Goal: Transaction & Acquisition: Purchase product/service

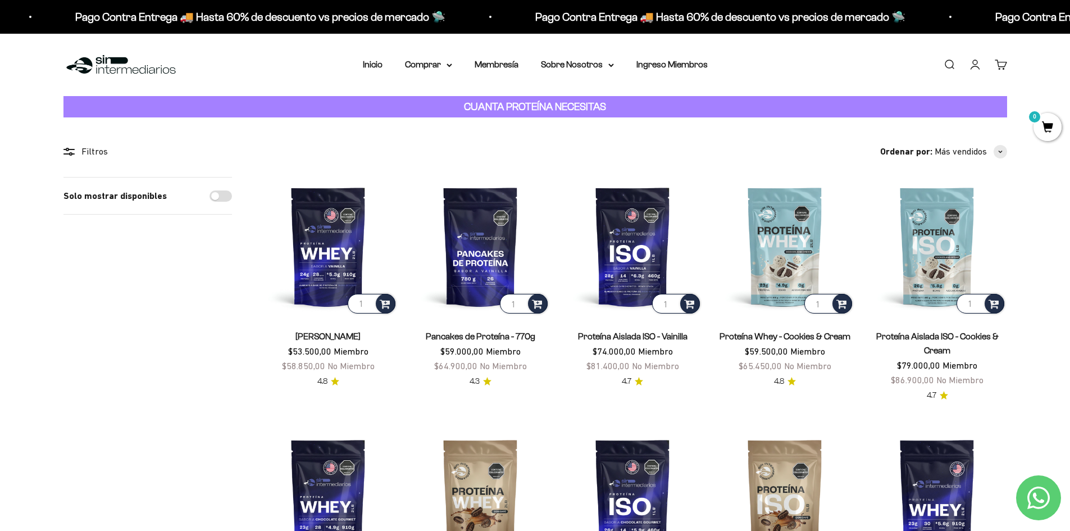
click at [599, 335] on link "Proteína Aislada ISO - Vainilla" at bounding box center [633, 336] width 110 height 10
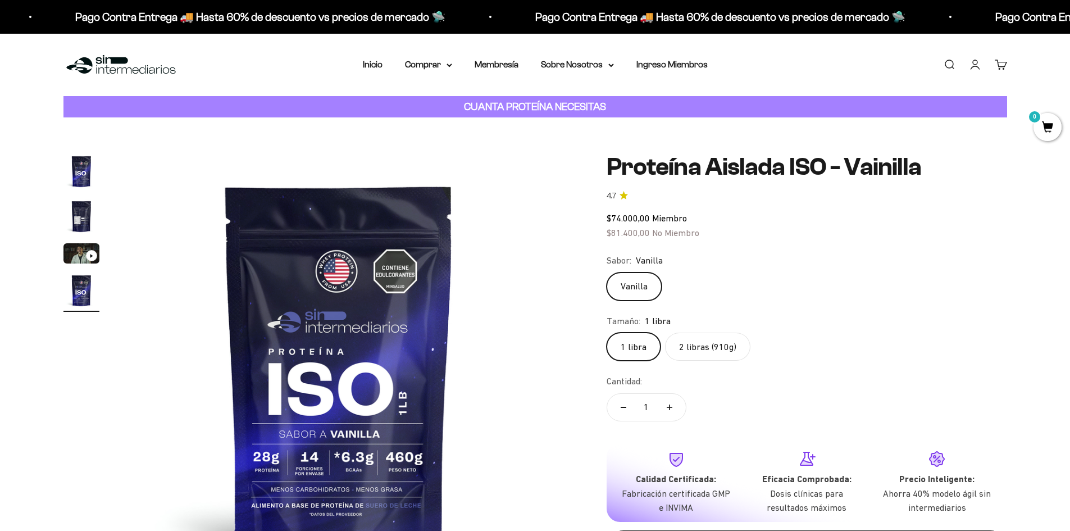
click at [86, 255] on div "Ir al artículo 3" at bounding box center [91, 255] width 11 height 11
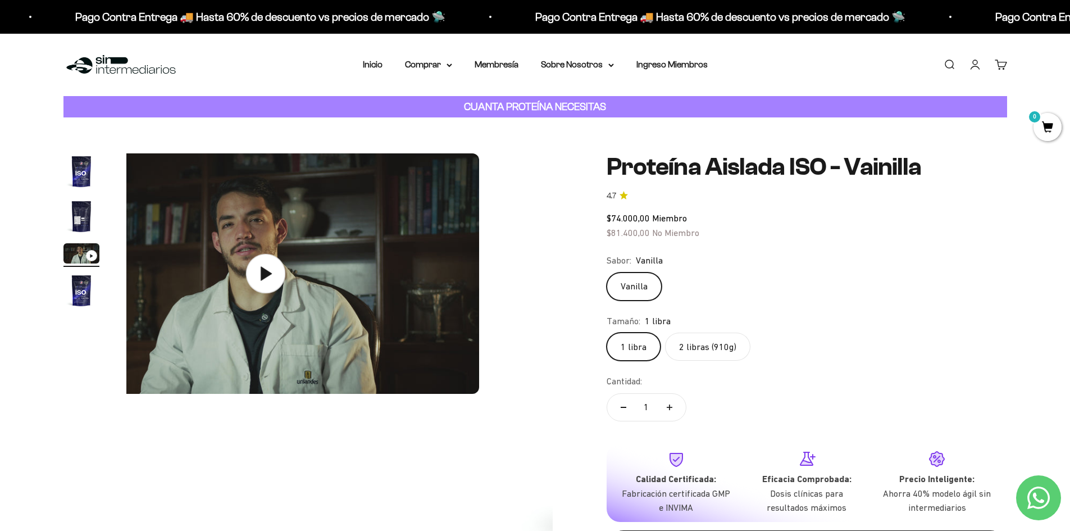
scroll to position [0, 880]
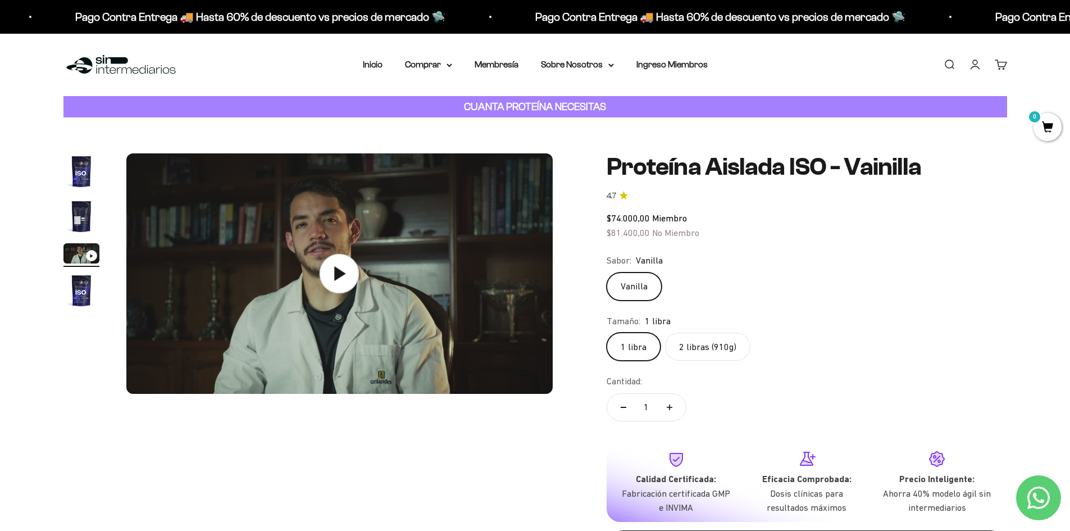
click at [336, 277] on icon at bounding box center [340, 273] width 11 height 14
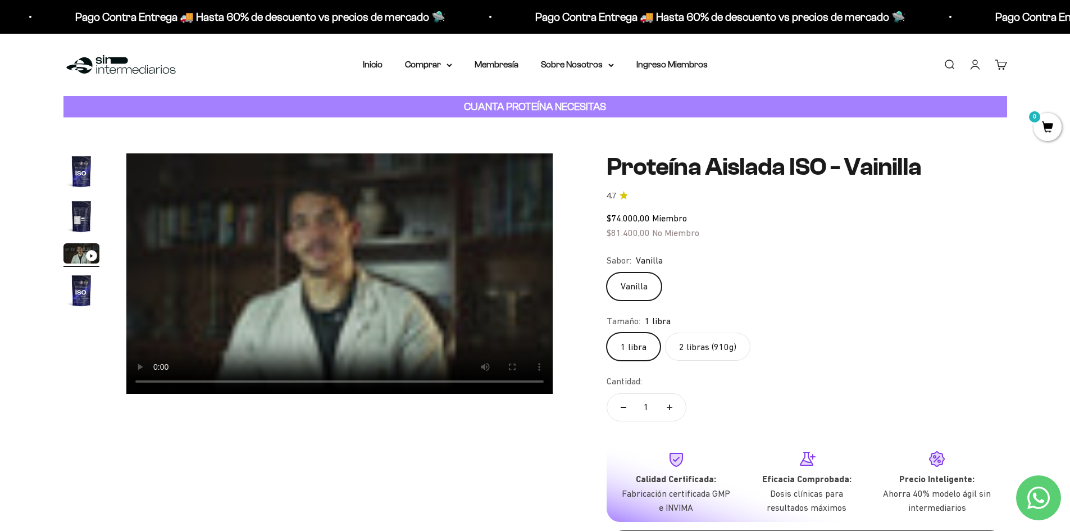
scroll to position [0, 0]
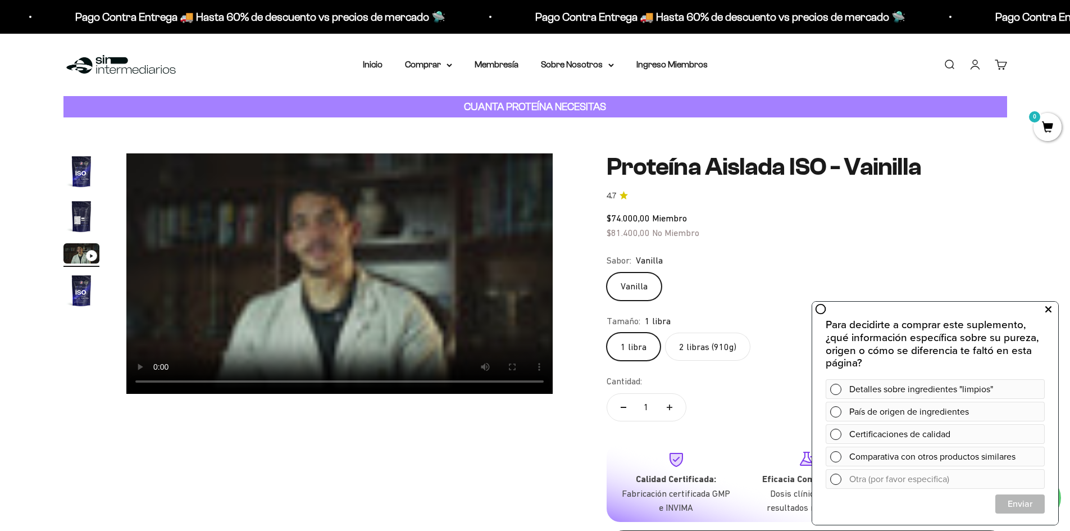
click at [1051, 310] on icon at bounding box center [1048, 309] width 6 height 15
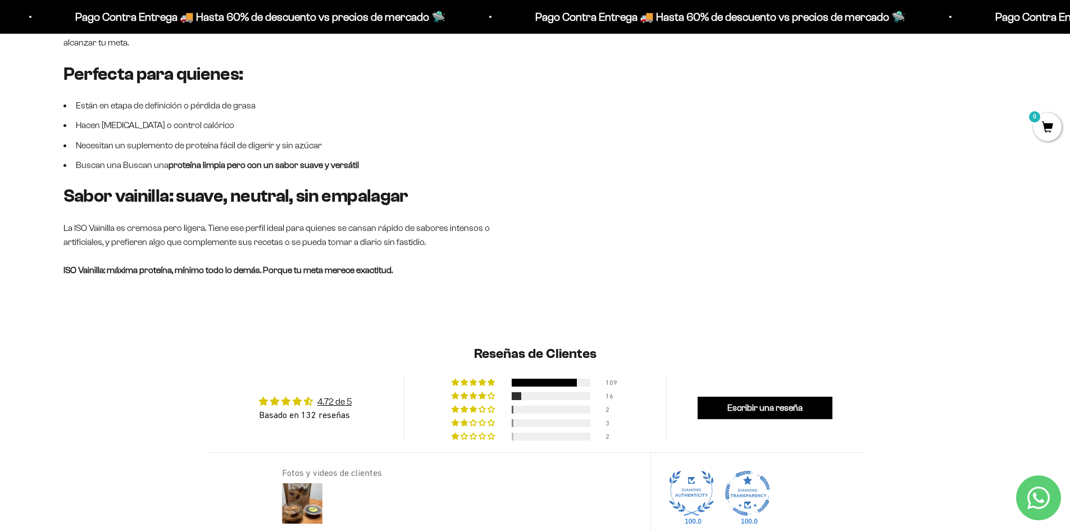
scroll to position [1067, 0]
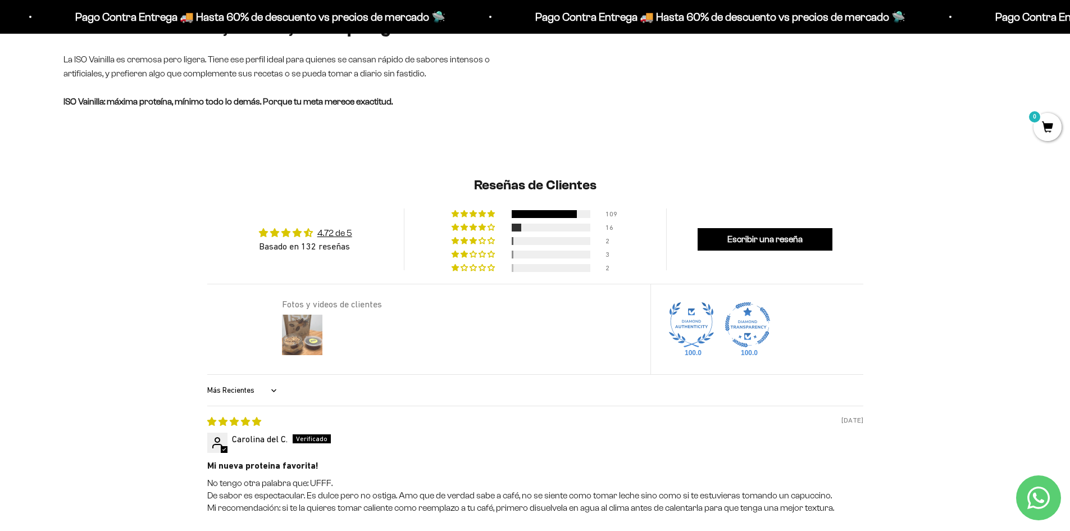
click at [308, 330] on img at bounding box center [302, 334] width 45 height 45
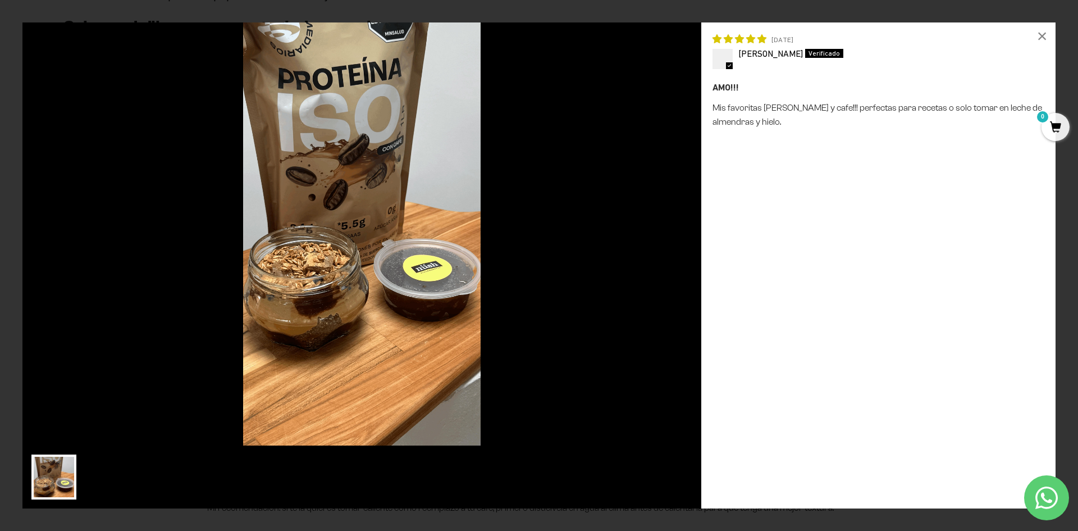
click at [1041, 37] on div "×" at bounding box center [1042, 35] width 27 height 27
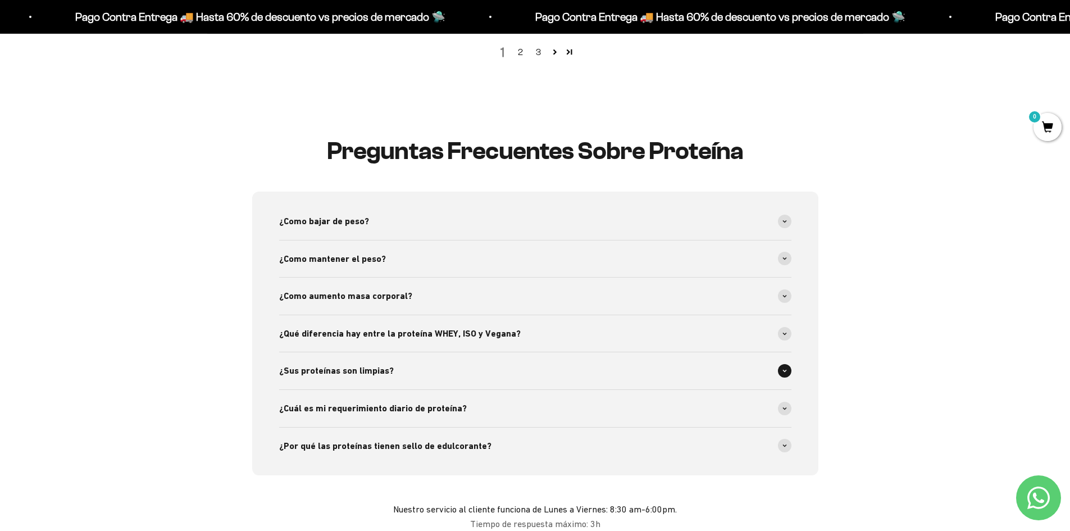
scroll to position [1966, 0]
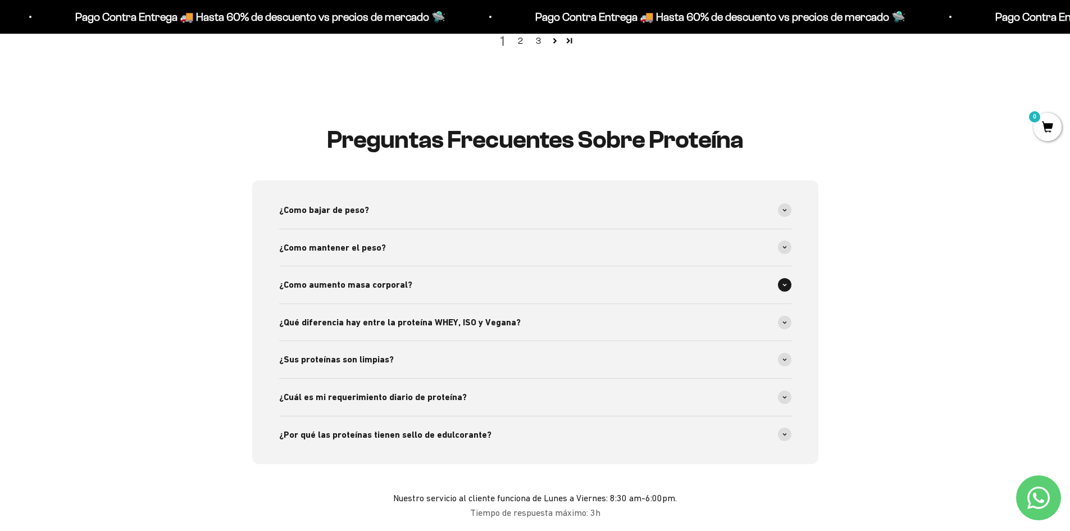
click at [403, 277] on span "¿Como aumento masa corporal?" at bounding box center [345, 284] width 133 height 15
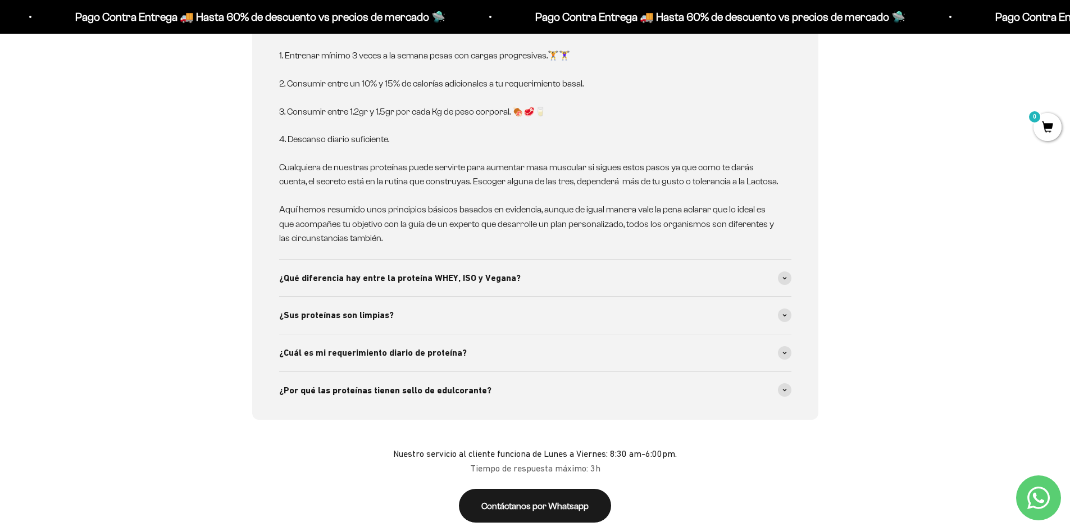
scroll to position [2247, 0]
click at [448, 348] on div "¿Cuál es mi requerimiento diario de proteína?" at bounding box center [535, 352] width 512 height 37
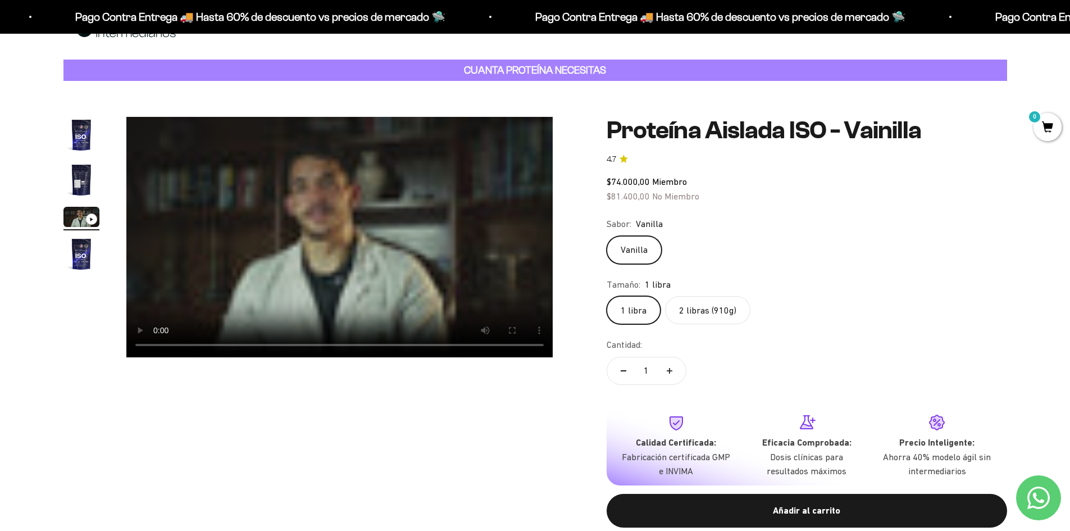
scroll to position [56, 0]
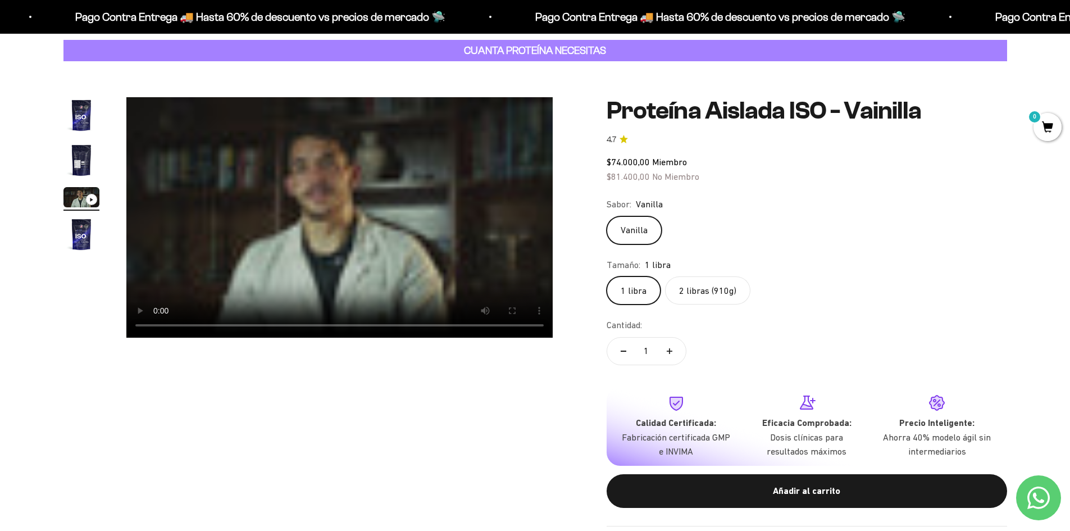
click at [686, 288] on label "2 libras (910g)" at bounding box center [707, 290] width 85 height 28
click at [607, 276] on input "2 libras (910g)" at bounding box center [606, 276] width 1 height 1
click at [637, 285] on label "1 libra" at bounding box center [634, 290] width 54 height 28
click at [607, 276] on input "1 libra" at bounding box center [606, 276] width 1 height 1
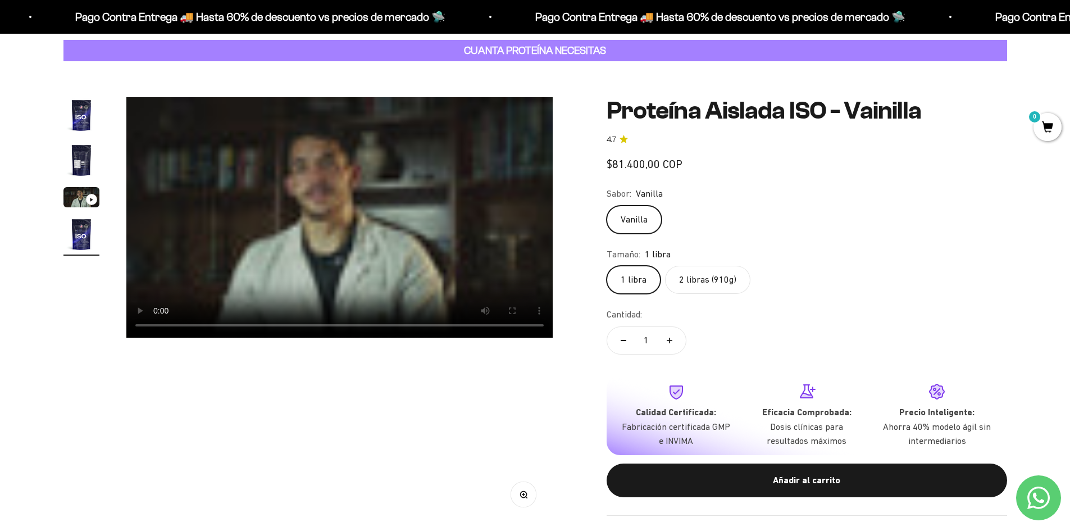
scroll to position [0, 1320]
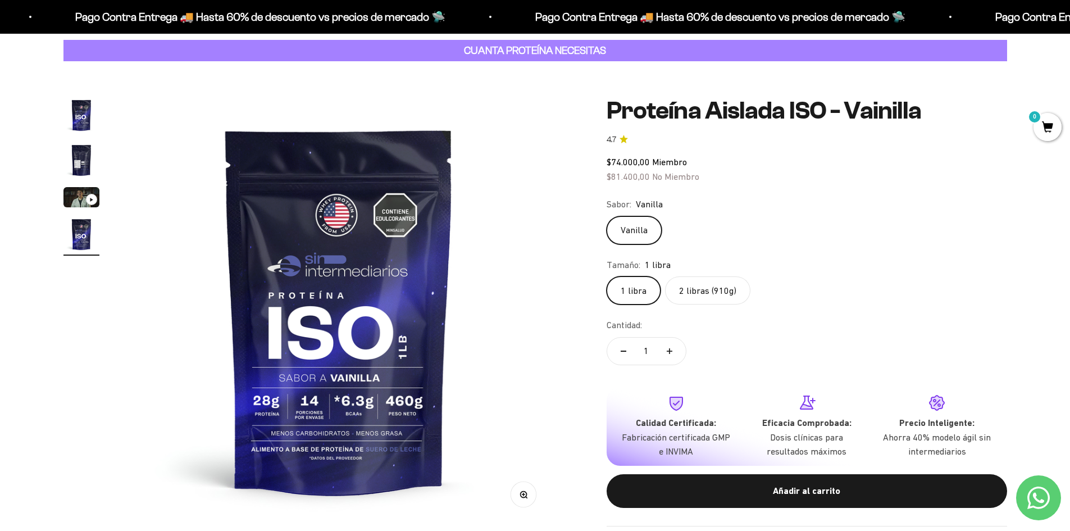
click at [703, 283] on label "2 libras (910g)" at bounding box center [707, 290] width 85 height 28
click at [607, 276] on input "2 libras (910g)" at bounding box center [606, 276] width 1 height 1
click at [79, 242] on img "Ir al artículo 4" at bounding box center [81, 234] width 36 height 36
click at [74, 117] on img "Ir al artículo 1" at bounding box center [81, 115] width 36 height 36
